Goal: Transaction & Acquisition: Book appointment/travel/reservation

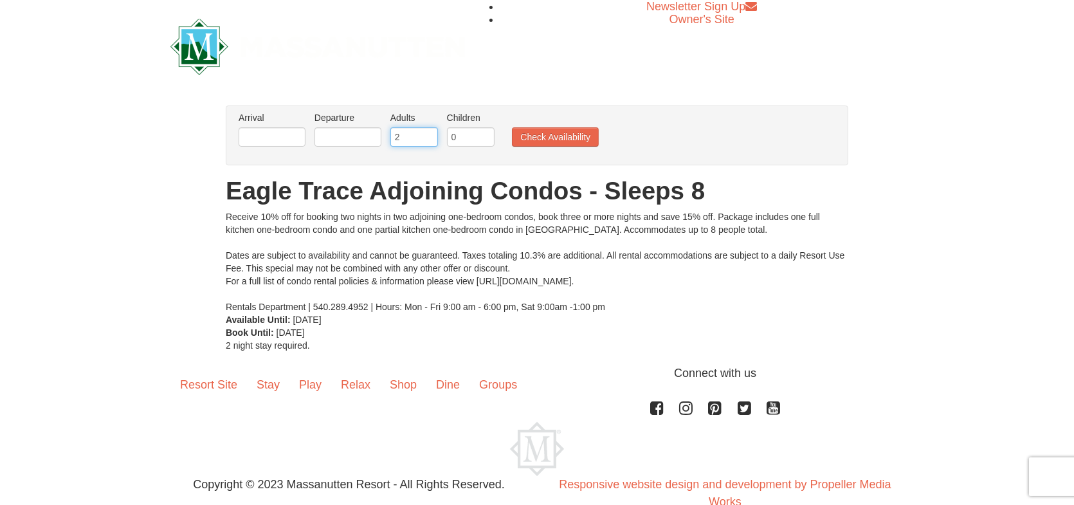
click at [414, 133] on input "2" at bounding box center [415, 136] width 48 height 19
type input "3"
click at [459, 125] on li "Children Please format dates MM/DD/YYYY 0" at bounding box center [471, 132] width 54 height 42
click at [459, 127] on input "0" at bounding box center [471, 136] width 48 height 19
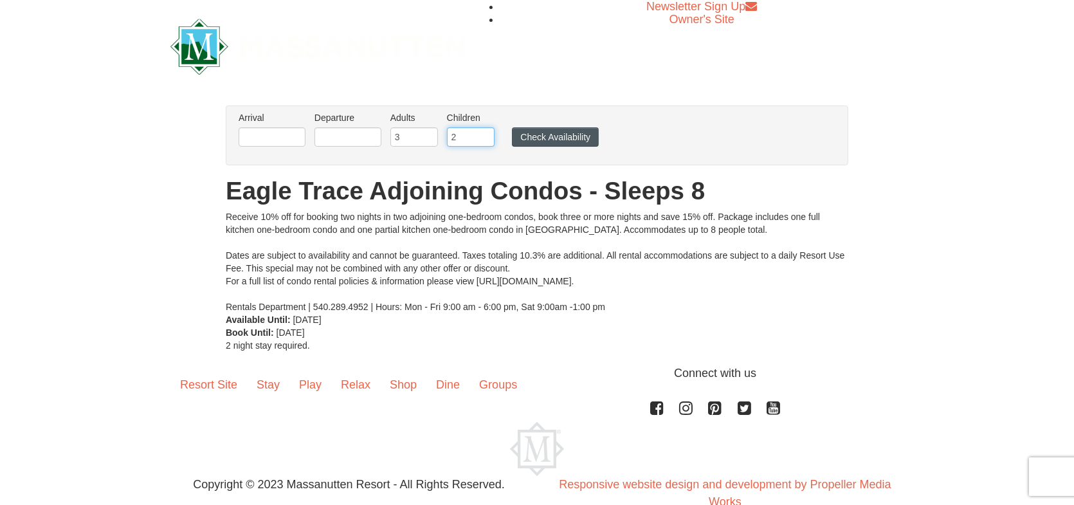
type input "2"
click at [585, 139] on button "Check Availability" at bounding box center [555, 136] width 87 height 19
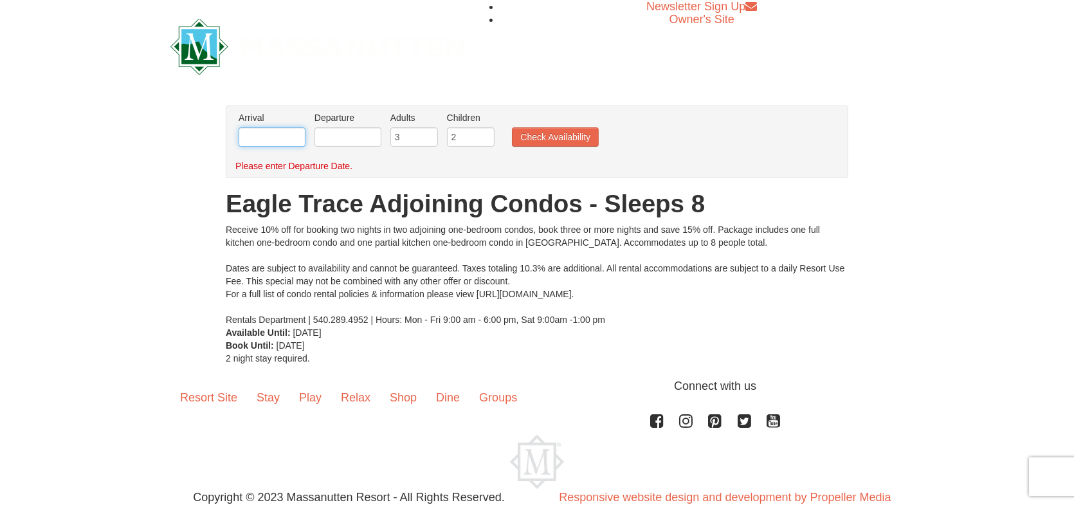
click at [277, 138] on input "text" at bounding box center [272, 136] width 67 height 19
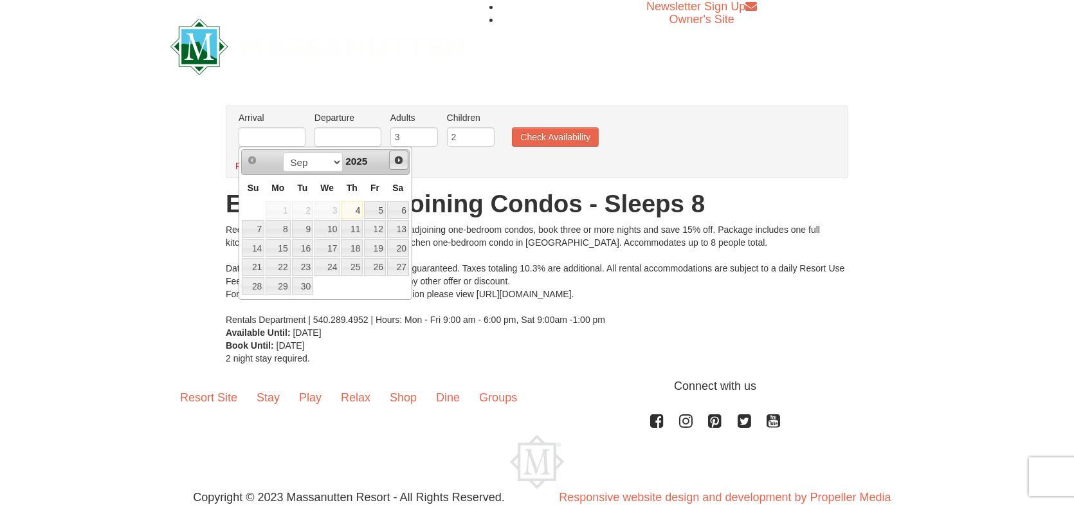
click at [402, 164] on span "Next" at bounding box center [399, 160] width 10 height 10
click at [380, 210] on link "2" at bounding box center [375, 210] width 22 height 18
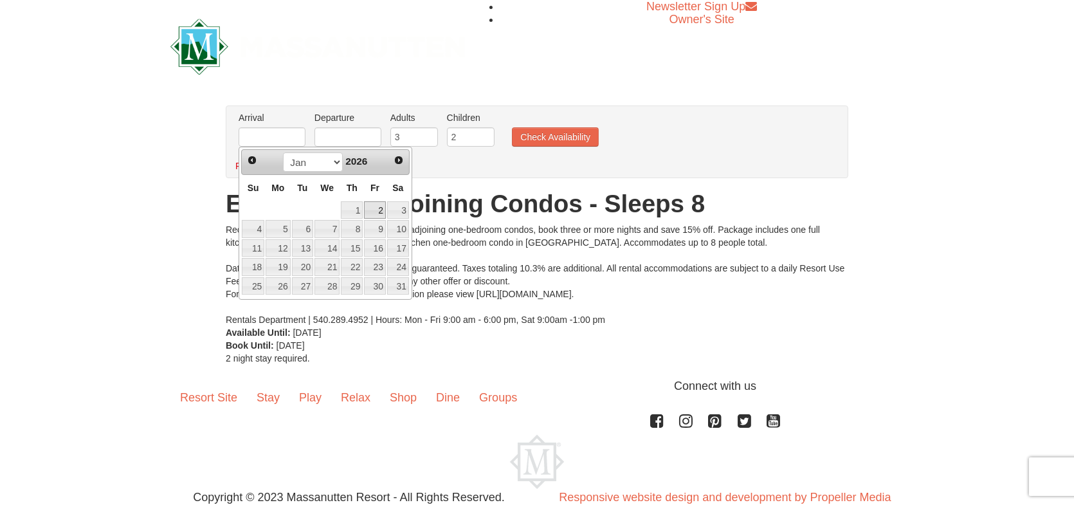
type input "[DATE]"
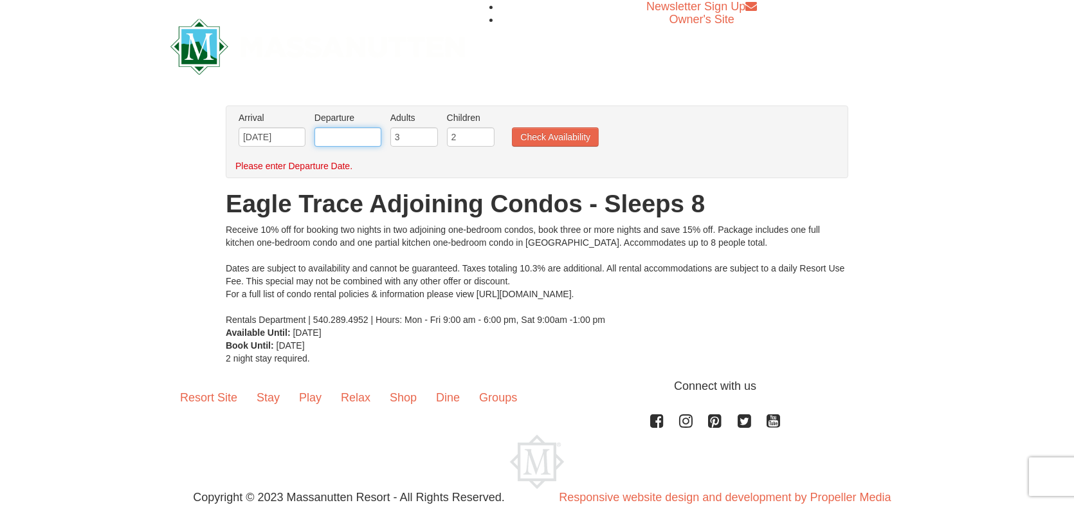
click at [370, 132] on input "text" at bounding box center [348, 136] width 67 height 19
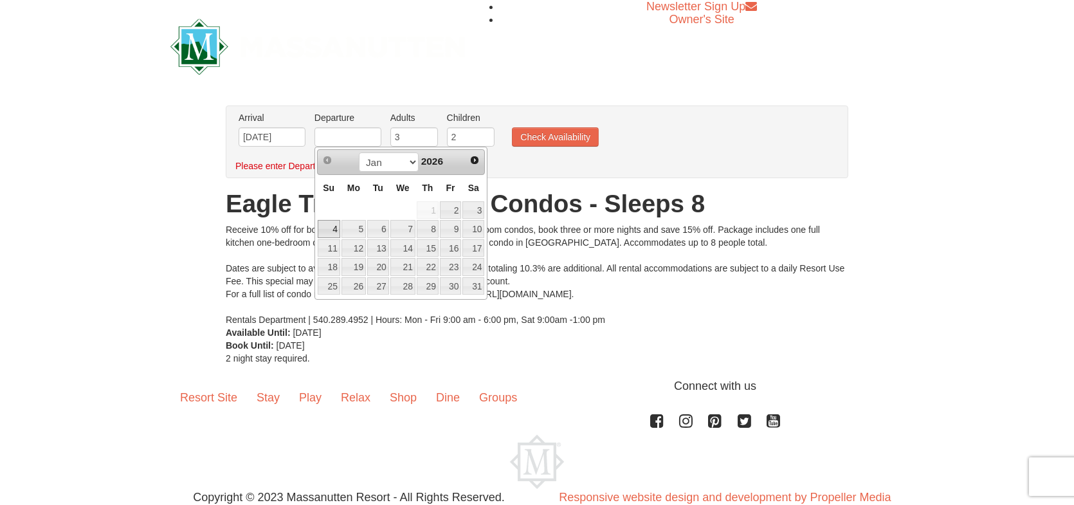
click at [336, 229] on link "4" at bounding box center [329, 229] width 23 height 18
type input "[DATE]"
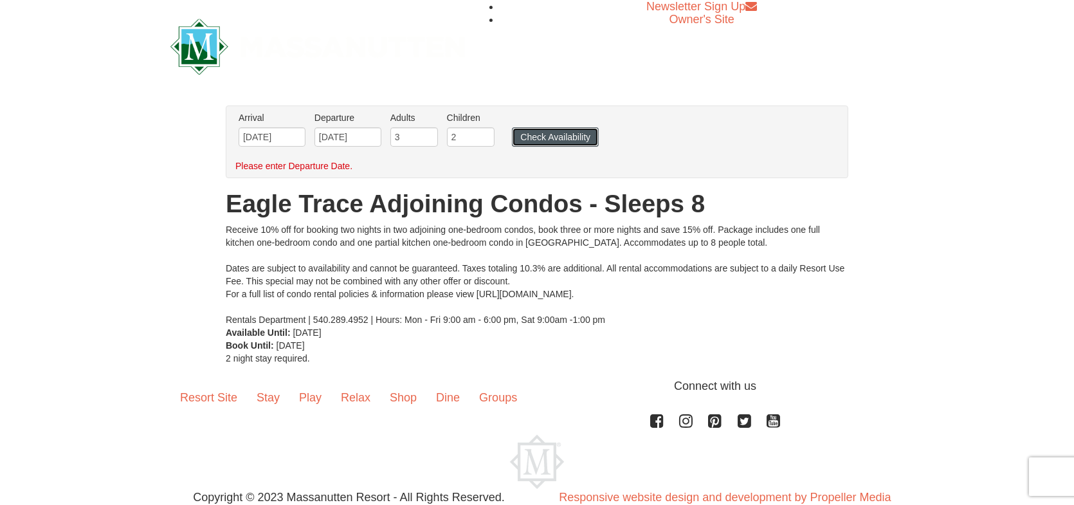
click at [553, 127] on button "Check Availability" at bounding box center [555, 136] width 87 height 19
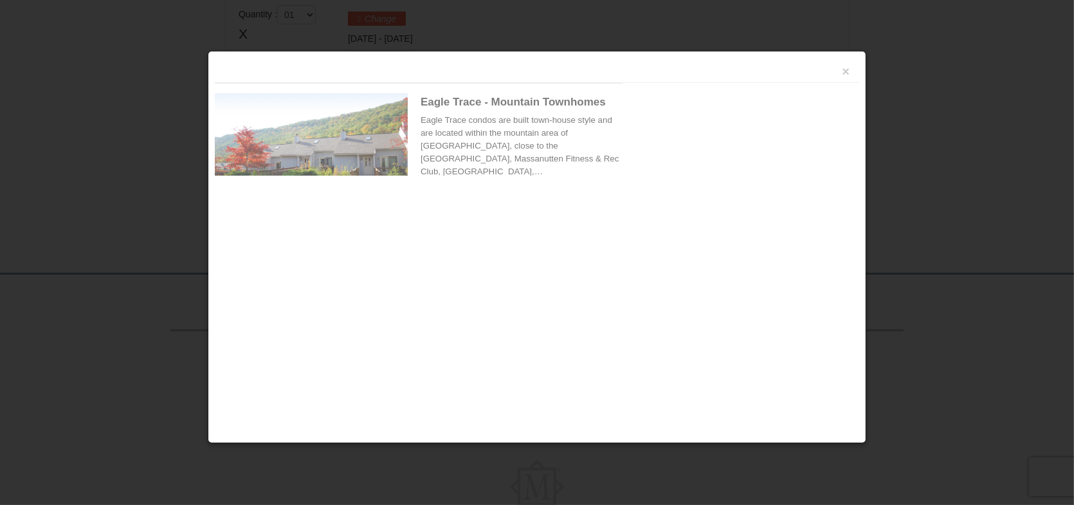
scroll to position [392, 0]
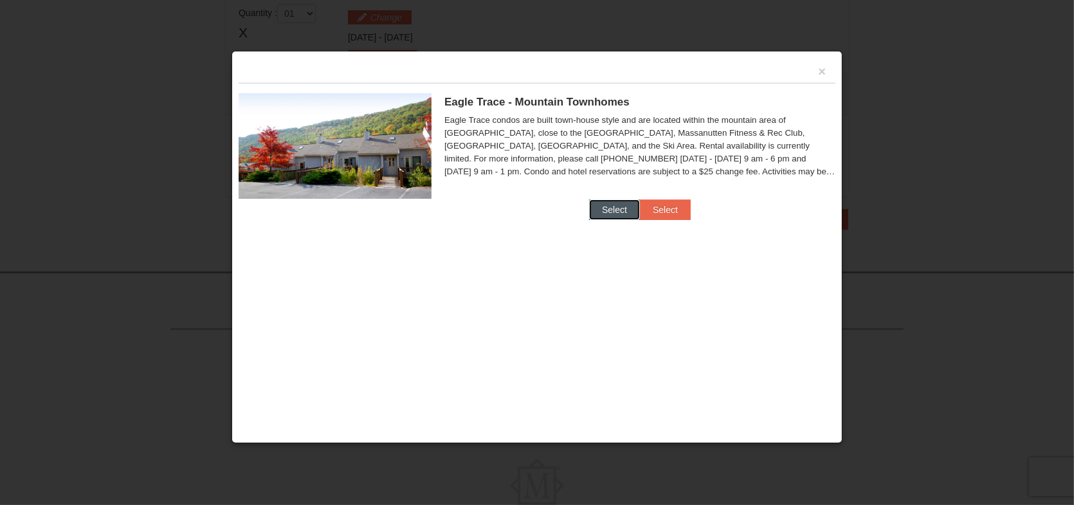
click at [605, 214] on button "Select" at bounding box center [614, 209] width 51 height 21
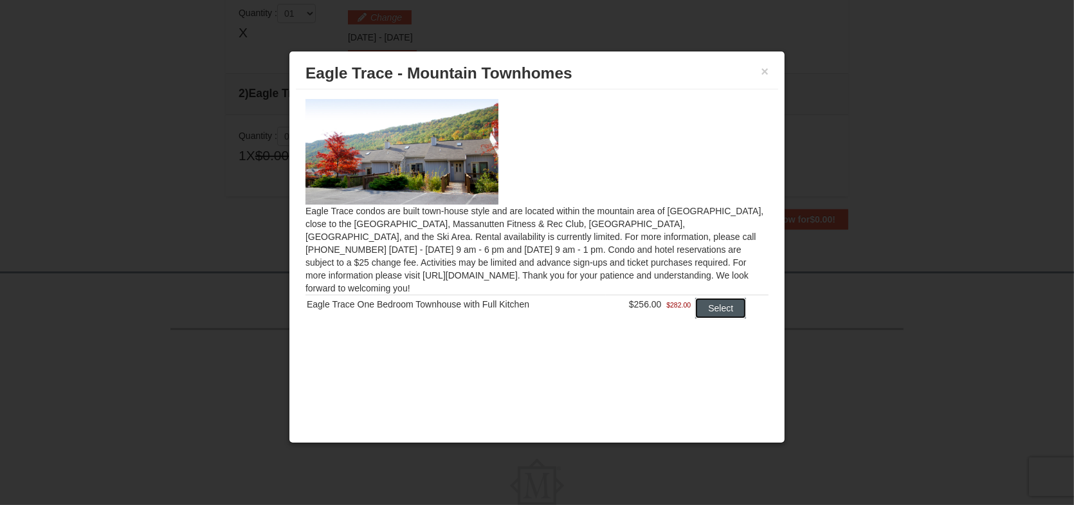
click at [718, 300] on button "Select" at bounding box center [721, 308] width 51 height 21
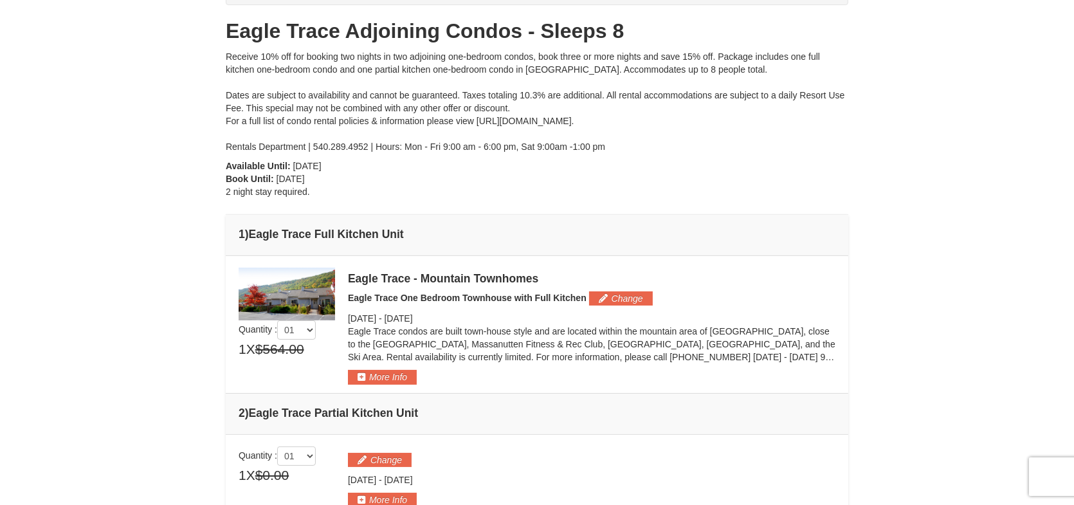
scroll to position [386, 0]
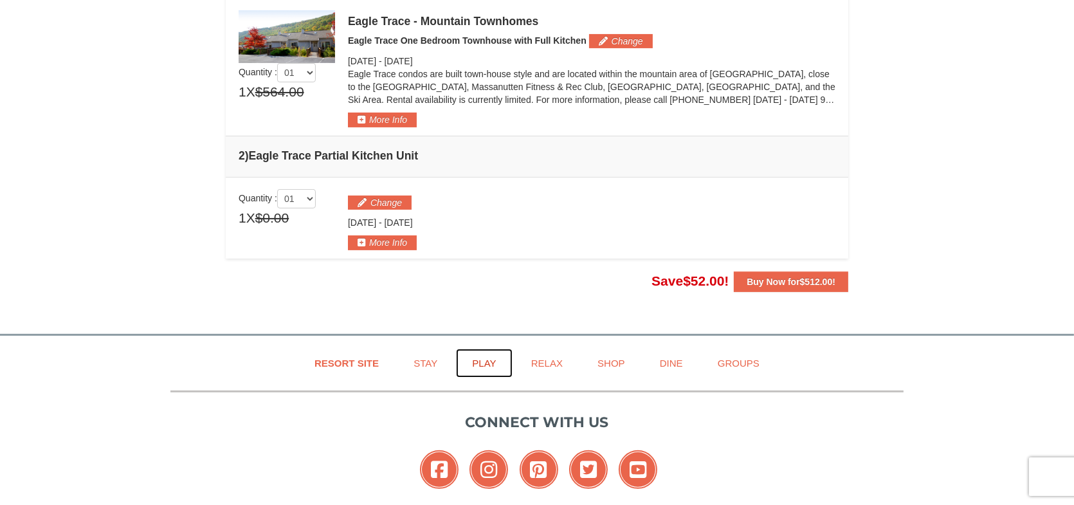
click at [496, 362] on link "Play" at bounding box center [484, 363] width 56 height 29
